Goal: Task Accomplishment & Management: Use online tool/utility

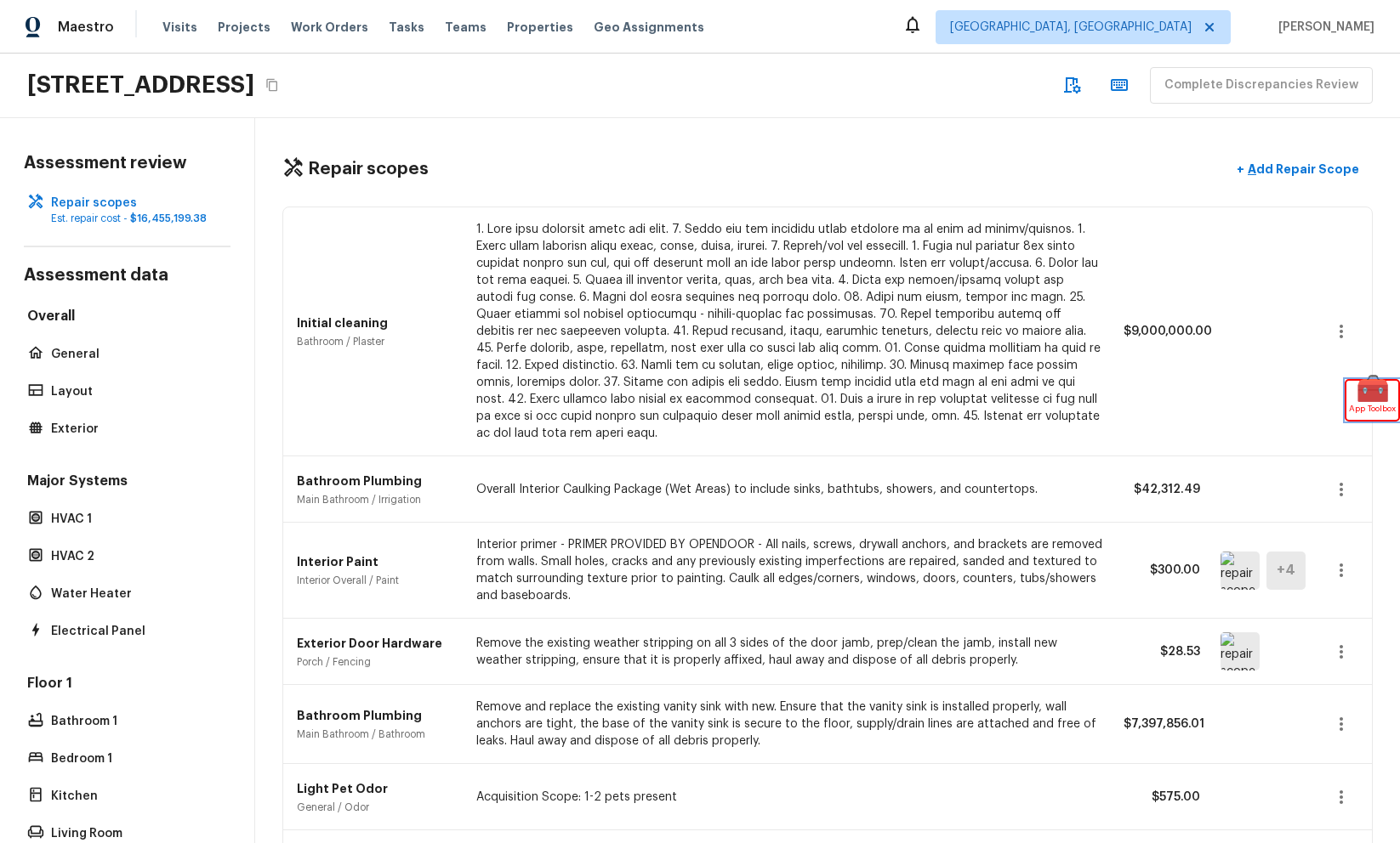
click at [1366, 408] on span "App Toolbox" at bounding box center [1372, 409] width 47 height 17
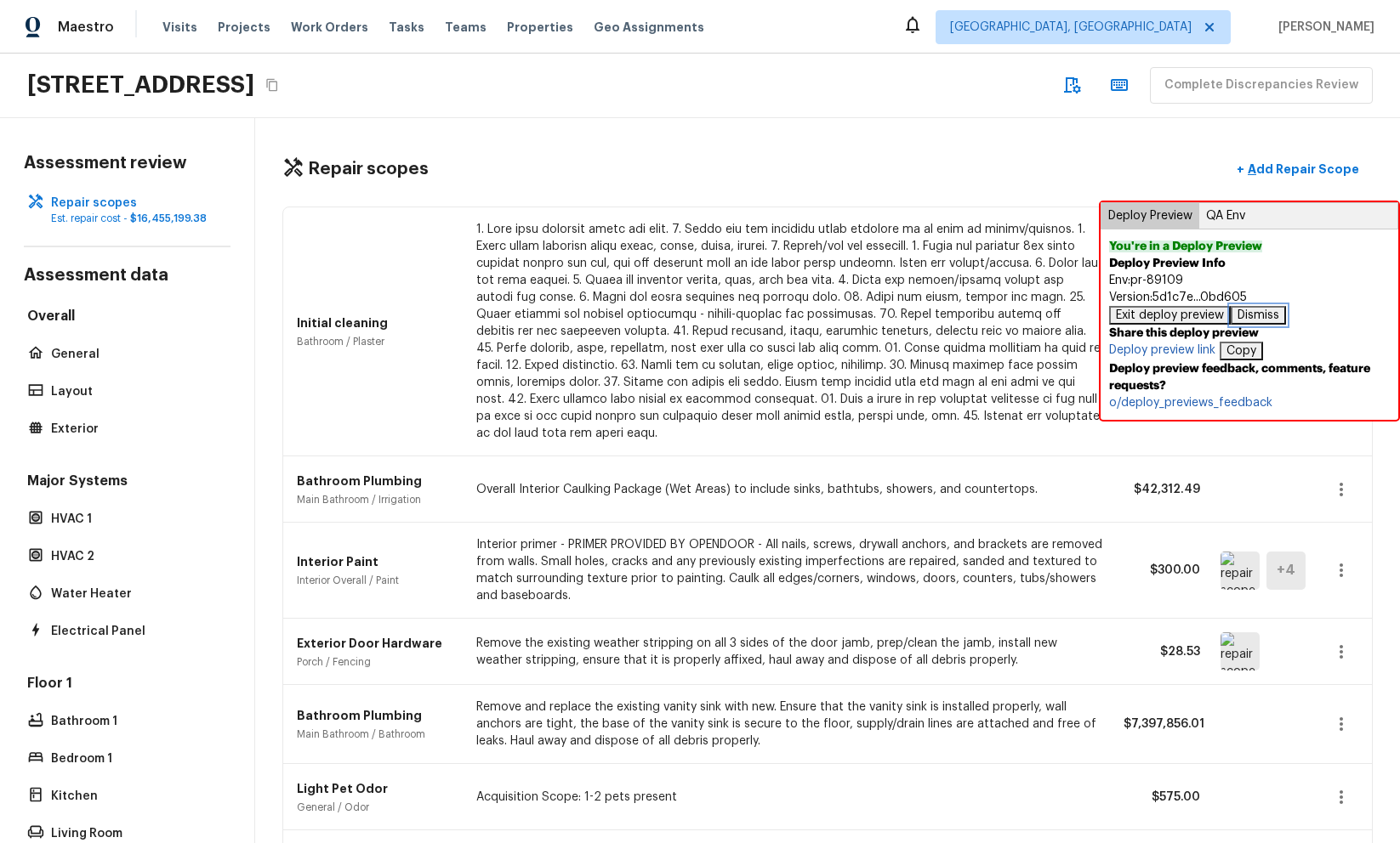
click at [1259, 314] on button "Dismiss" at bounding box center [1259, 316] width 56 height 19
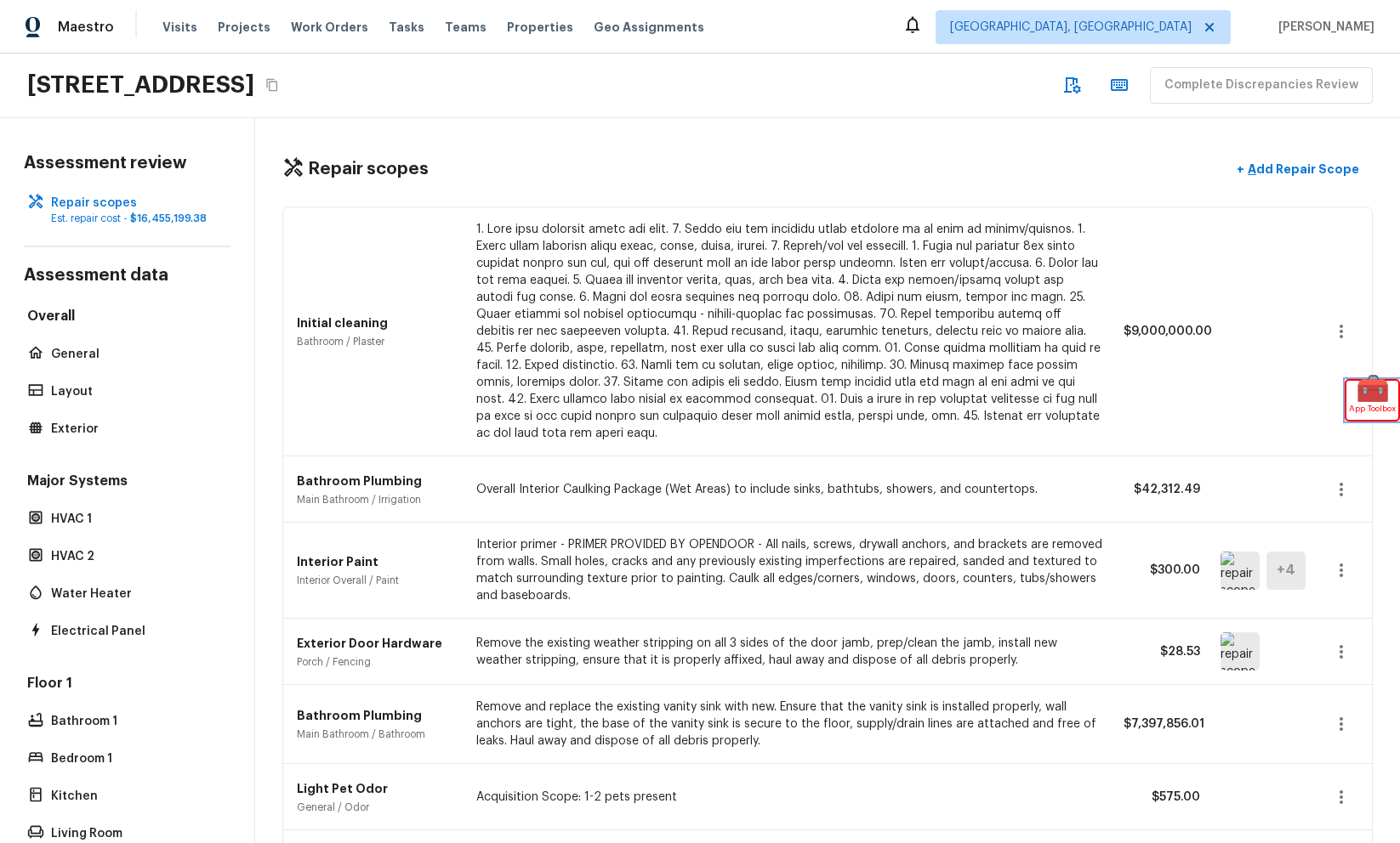
click at [1369, 406] on span "App Toolbox" at bounding box center [1372, 409] width 47 height 17
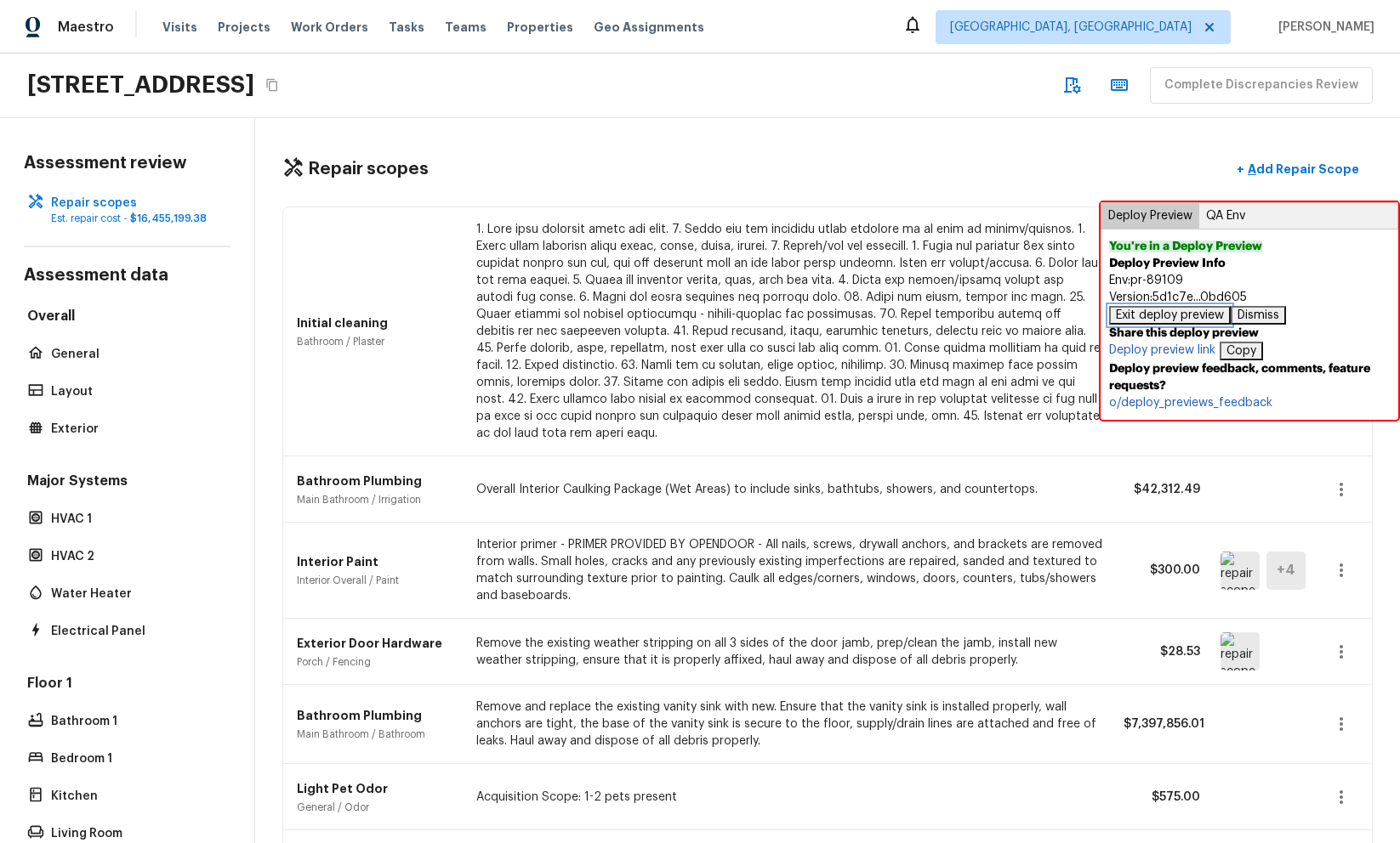
click at [1178, 320] on button "Exit deploy preview" at bounding box center [1170, 316] width 122 height 19
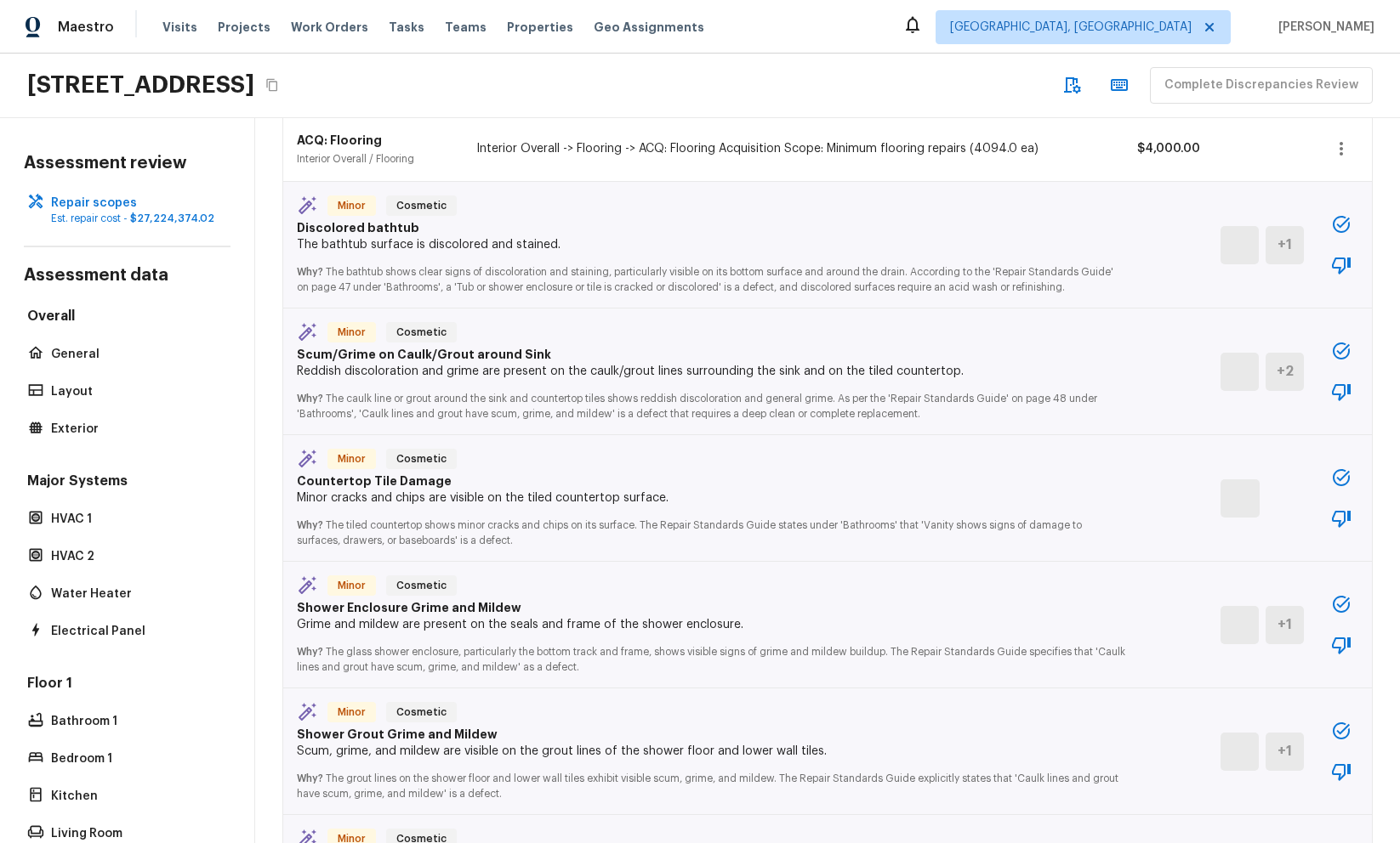
scroll to position [1801, 0]
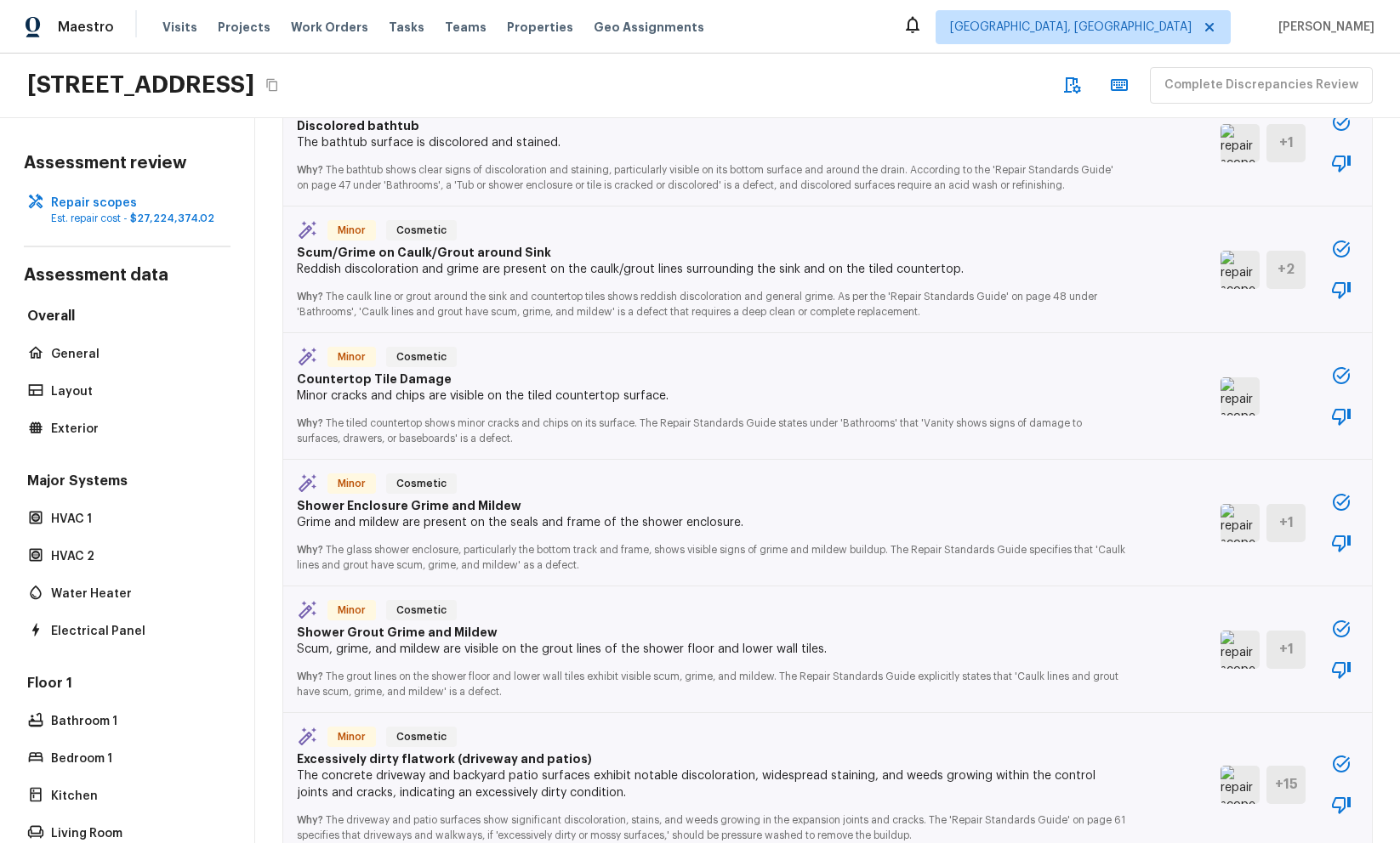
click at [1349, 619] on icon "button" at bounding box center [1341, 628] width 20 height 20
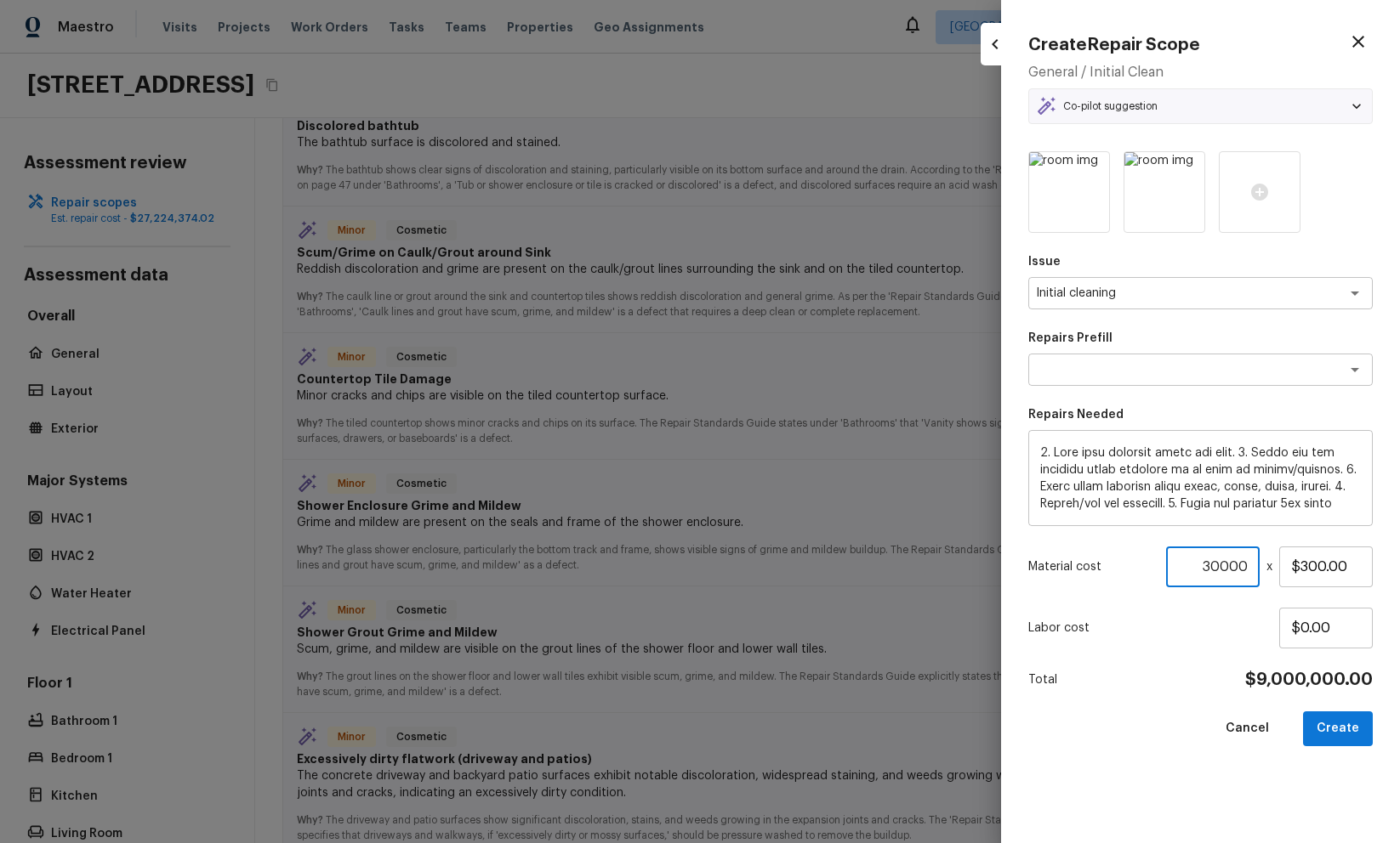
drag, startPoint x: 1210, startPoint y: 566, endPoint x: 1166, endPoint y: 565, distance: 44.0
click at [1166, 565] on input "30000" at bounding box center [1213, 567] width 94 height 41
type input "200"
click at [1302, 628] on input "$0.00" at bounding box center [1326, 628] width 94 height 41
click at [1315, 629] on input "$0.00" at bounding box center [1326, 628] width 94 height 41
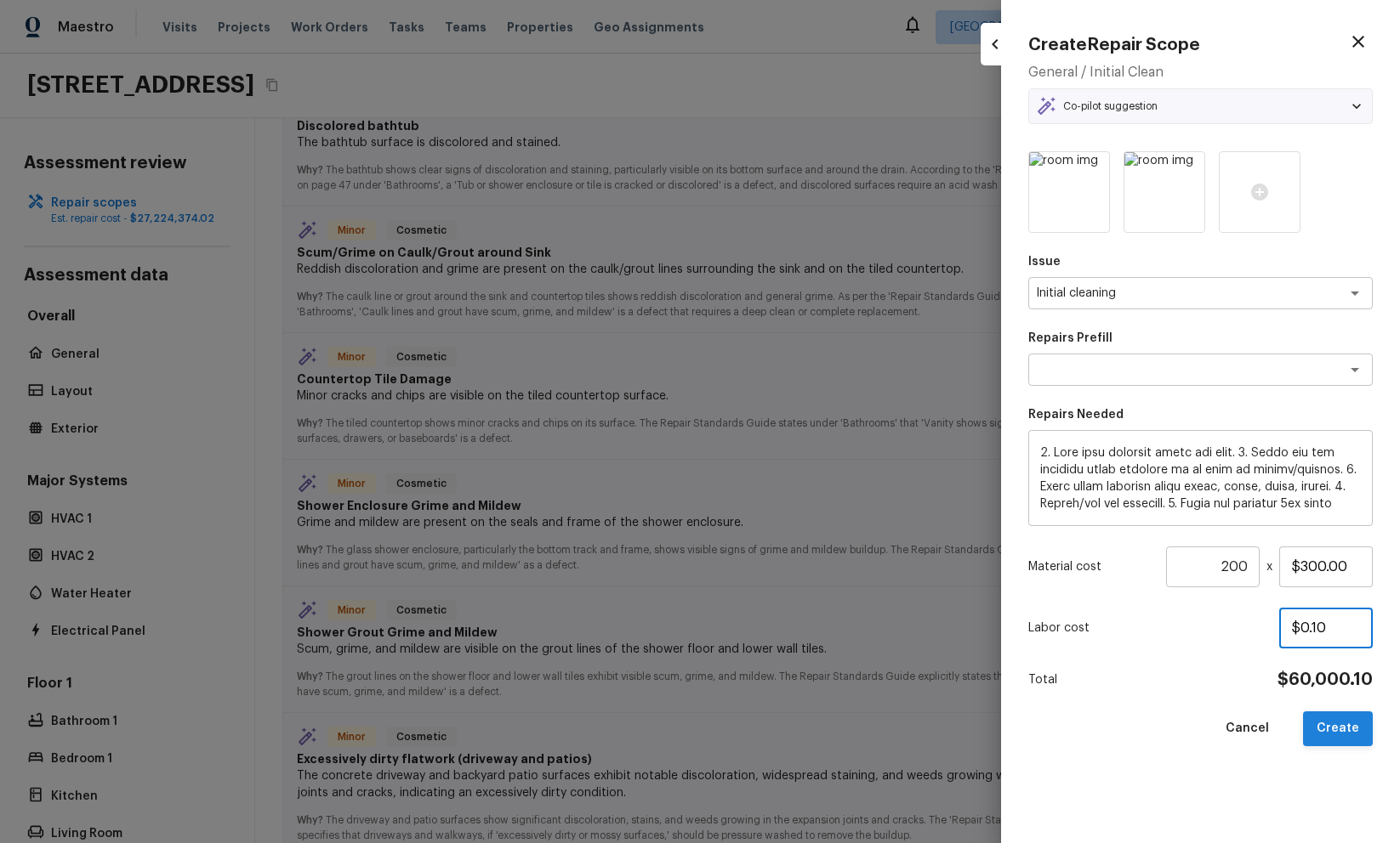
type input "$0.10"
click at [1343, 730] on button "Create" at bounding box center [1338, 729] width 70 height 35
type input "30000"
type input "$0.00"
type input "1"
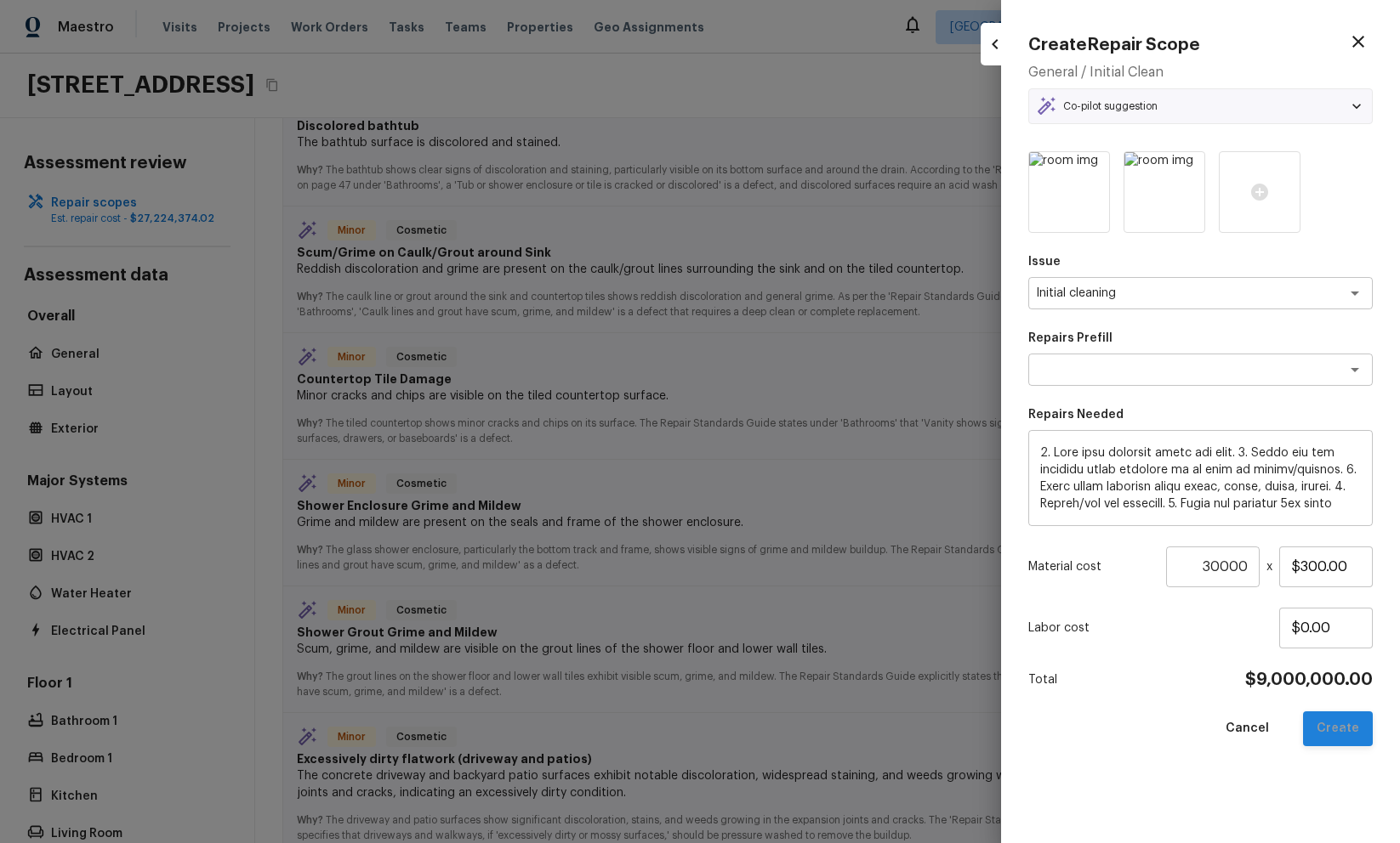
type input "$0.00"
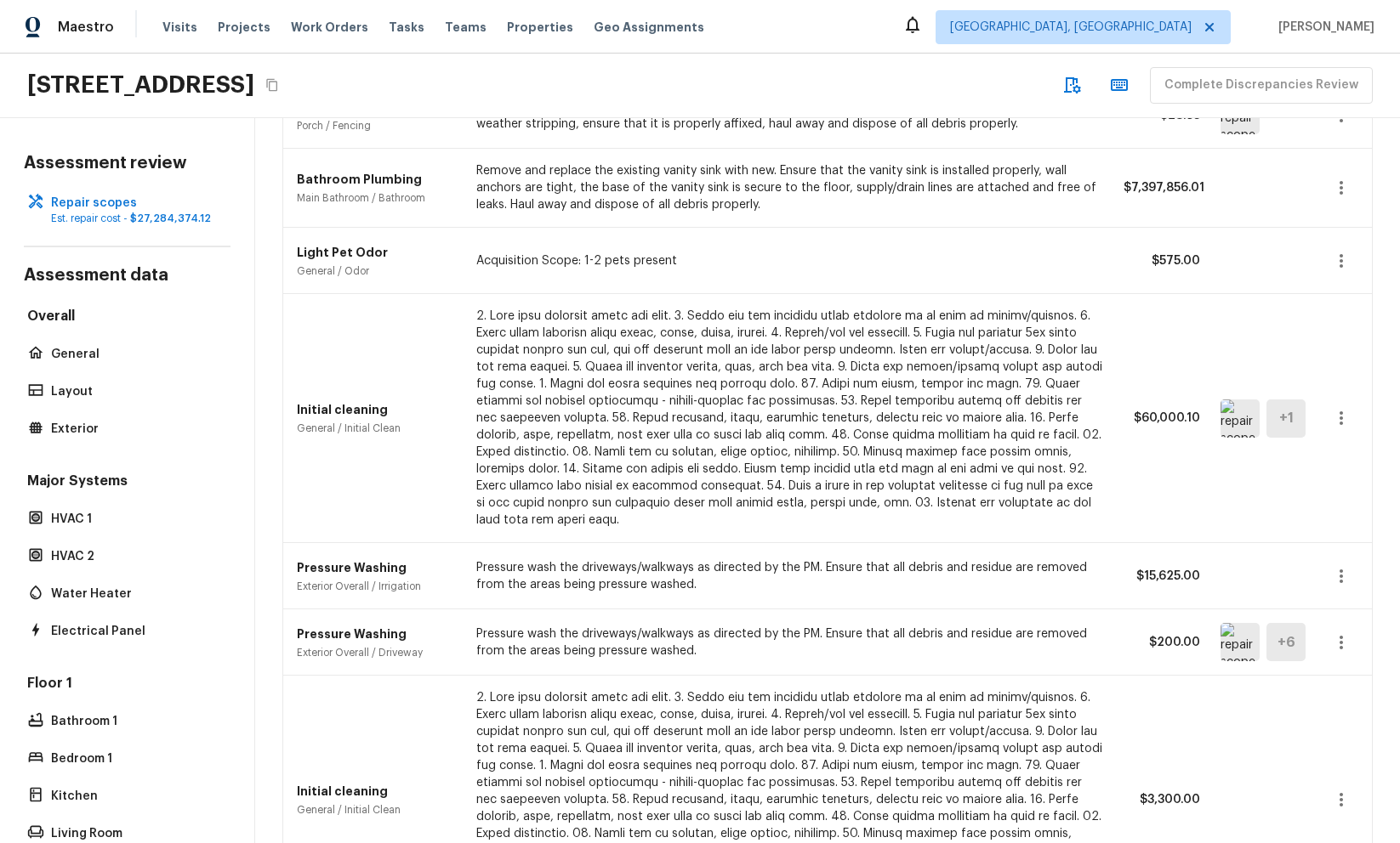
scroll to position [593, 0]
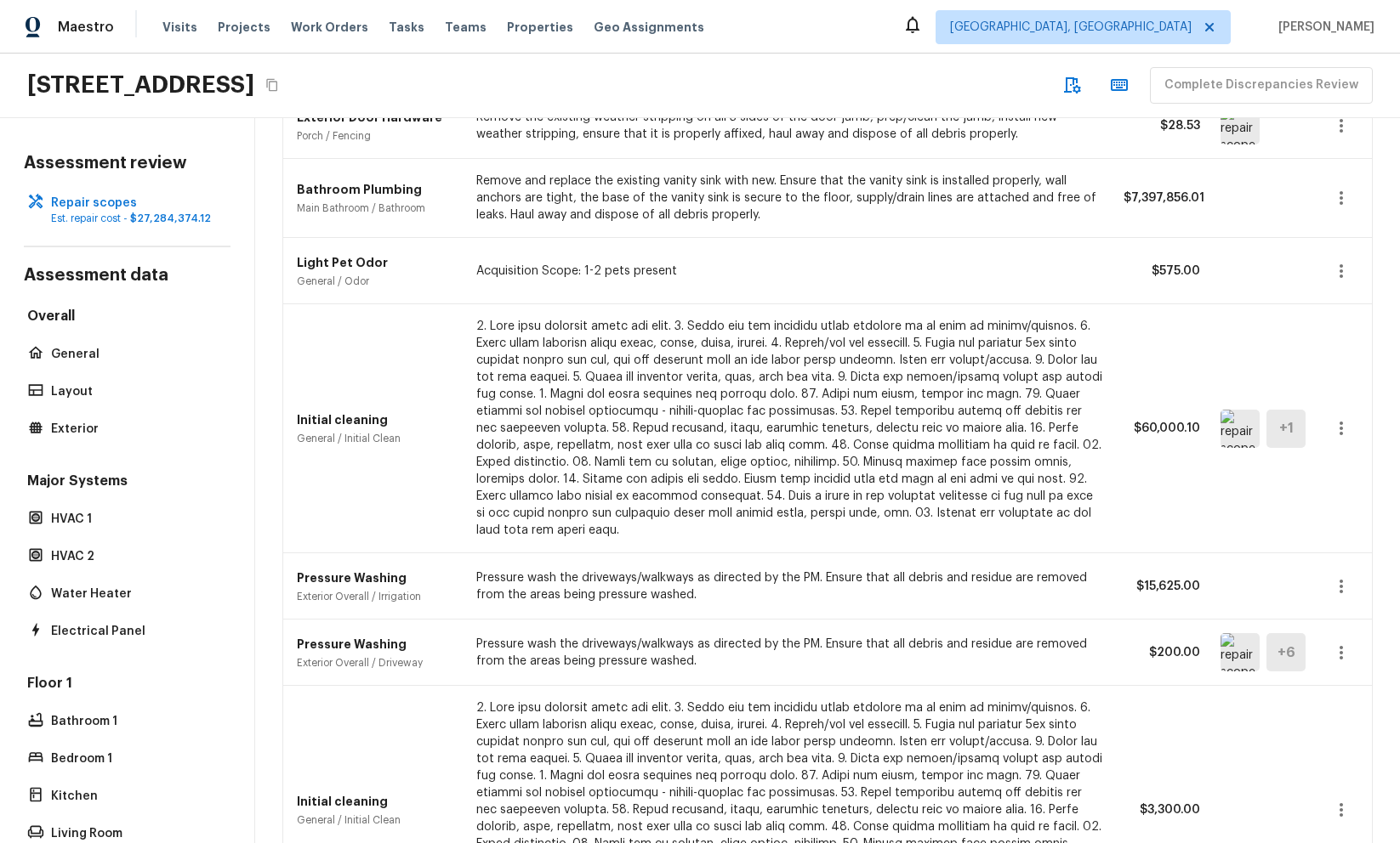
click at [1345, 418] on icon "button" at bounding box center [1341, 428] width 20 height 20
click at [1337, 438] on li "Edit" at bounding box center [1334, 452] width 110 height 51
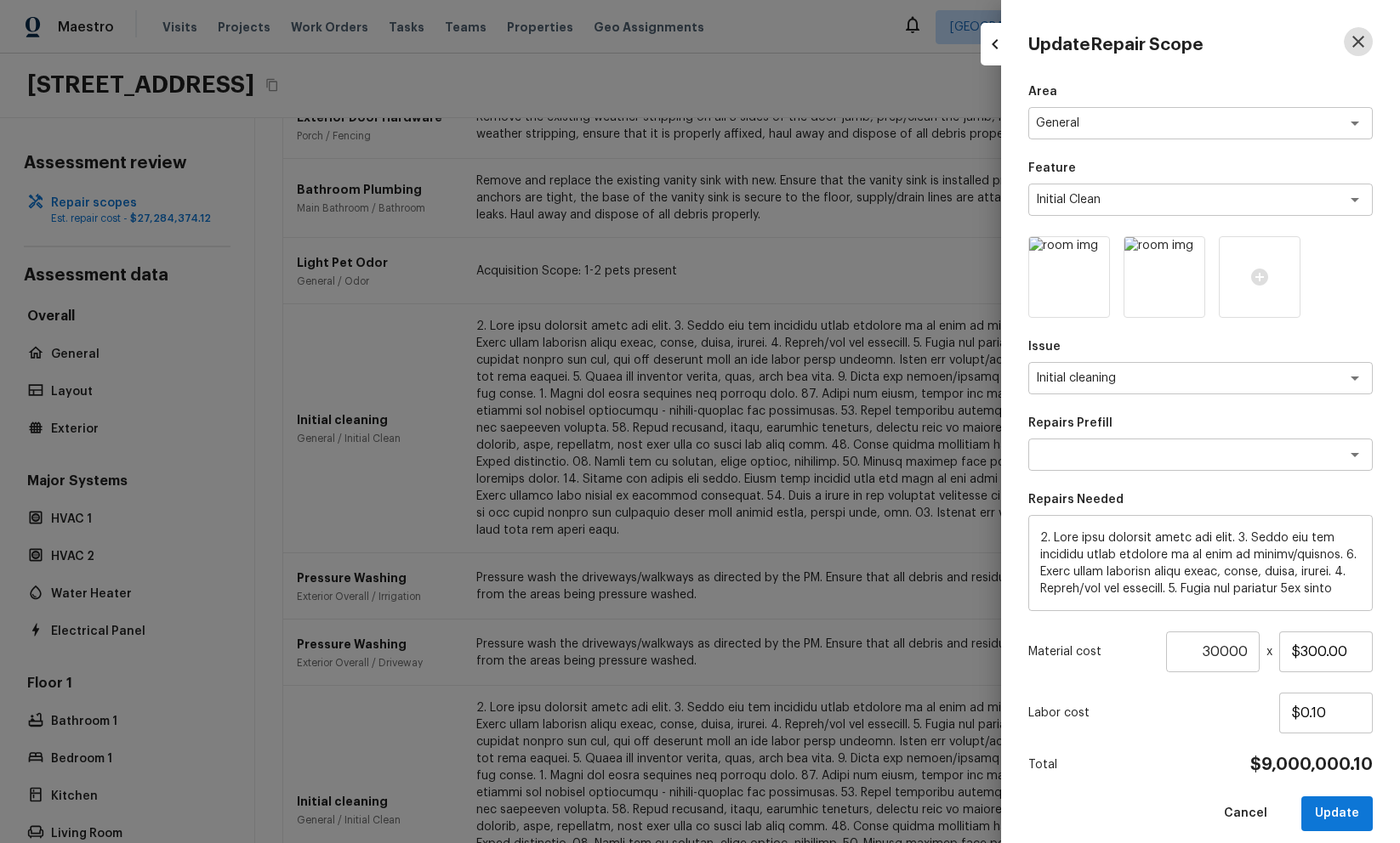
click at [1363, 44] on icon "button" at bounding box center [1358, 41] width 12 height 12
type input "1"
type input "$0.00"
